Goal: Find specific page/section: Find specific page/section

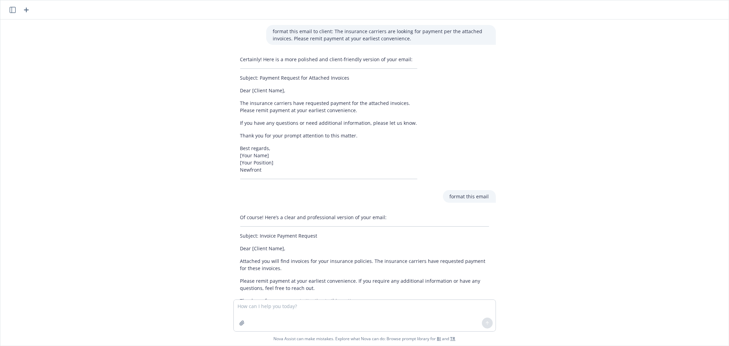
scroll to position [396, 0]
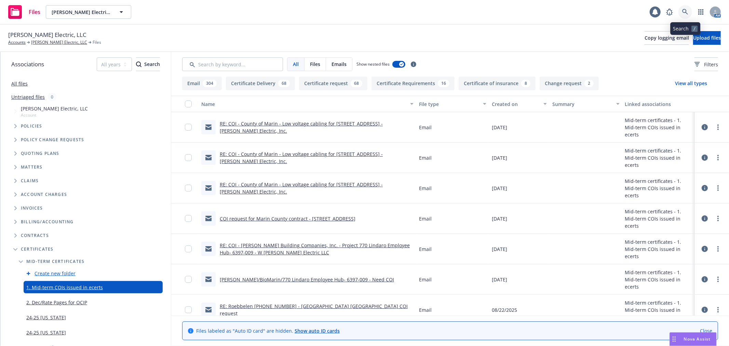
click at [685, 11] on icon at bounding box center [685, 12] width 6 height 6
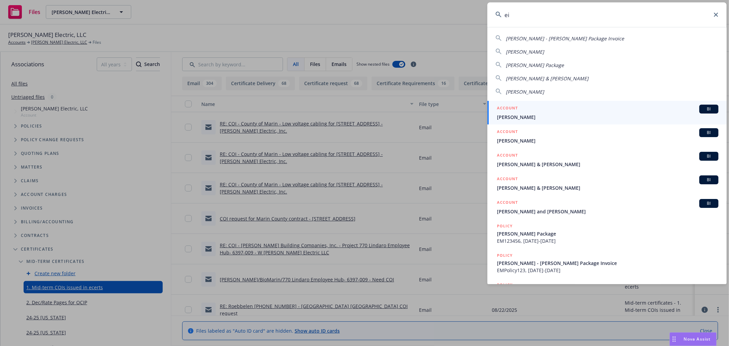
type input "e"
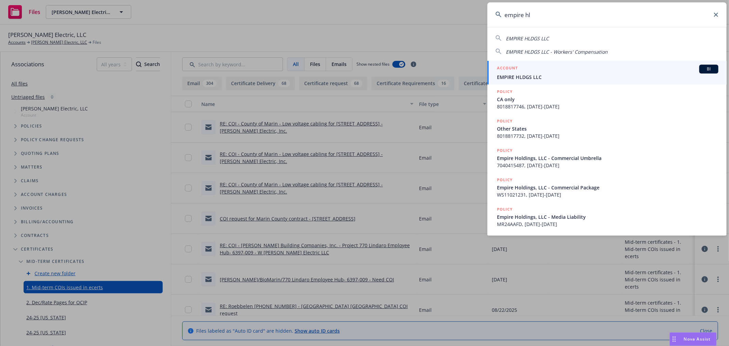
type input "empire hl"
click at [556, 73] on div "ACCOUNT BI" at bounding box center [608, 69] width 222 height 9
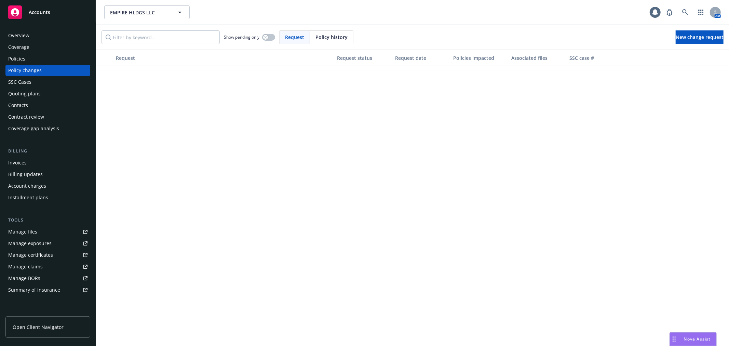
scroll to position [532, 0]
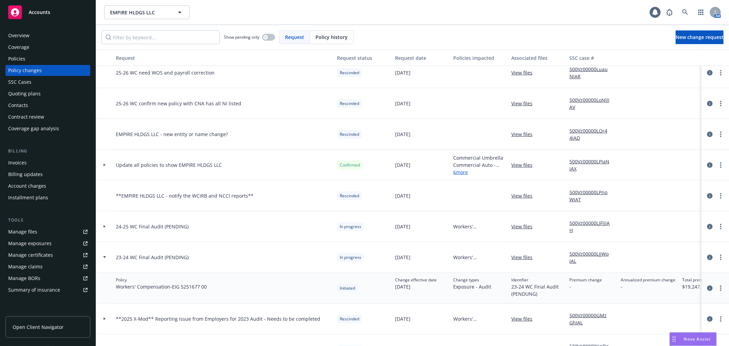
click at [707, 289] on icon "circleInformation" at bounding box center [709, 287] width 5 height 5
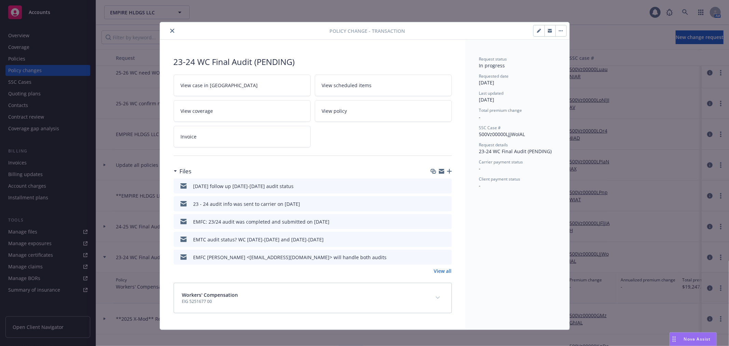
click at [439, 172] on icon "button" at bounding box center [441, 171] width 5 height 5
click at [170, 32] on icon "close" at bounding box center [172, 31] width 4 height 4
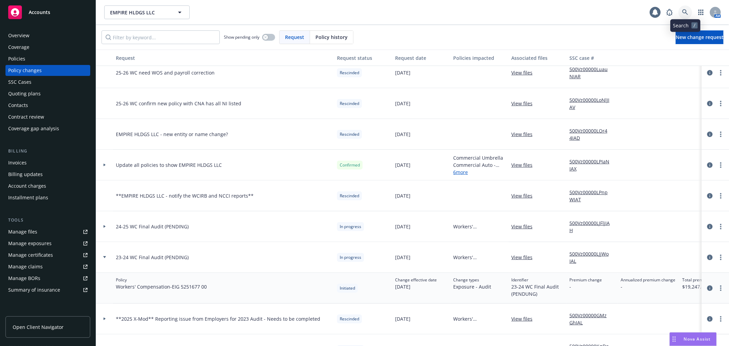
click at [686, 15] on link at bounding box center [686, 12] width 14 height 14
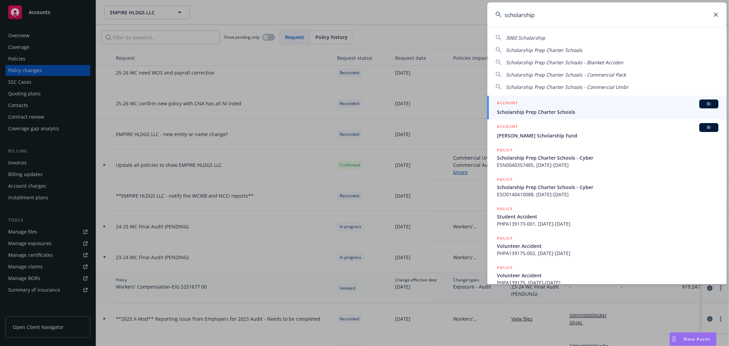
type input "scholarship"
click at [573, 113] on span "Scholarship Prep Charter Schools" at bounding box center [608, 111] width 222 height 7
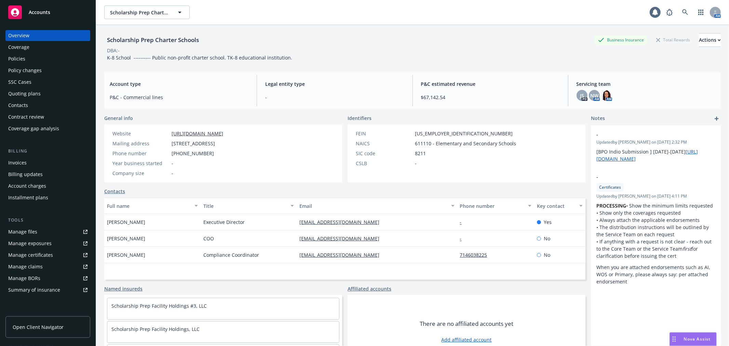
click at [22, 71] on div "Policy changes" at bounding box center [25, 70] width 34 height 11
